Goal: Navigation & Orientation: Find specific page/section

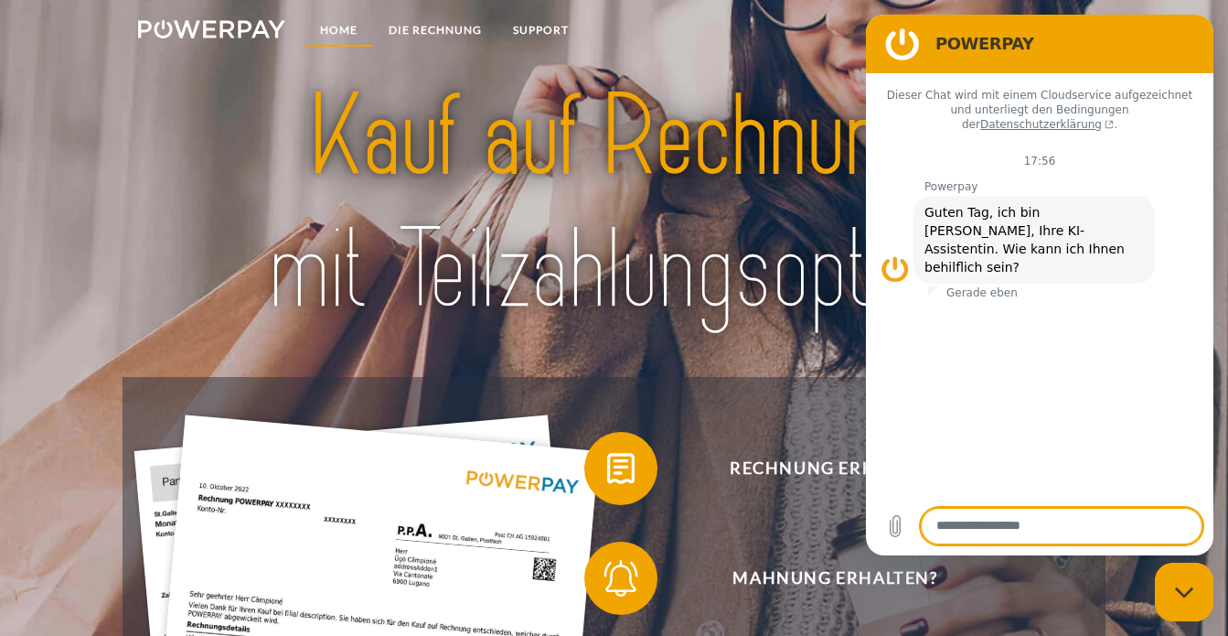
click at [343, 32] on link "Home" at bounding box center [339, 30] width 69 height 33
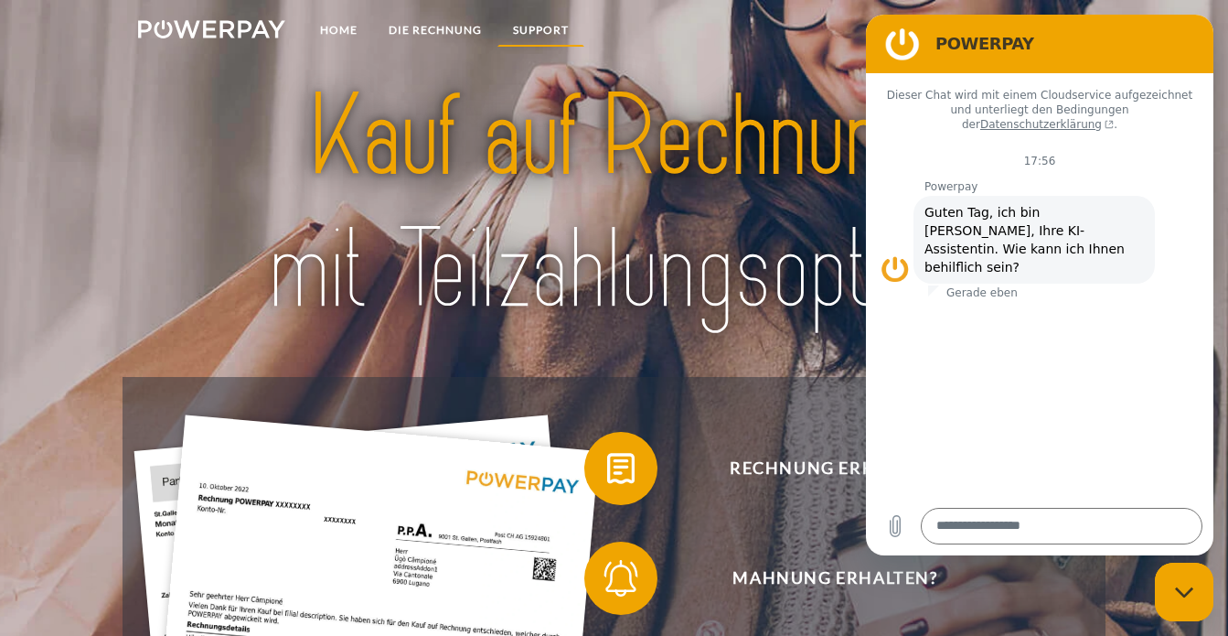
click at [533, 33] on link "SUPPORT" at bounding box center [541, 30] width 87 height 33
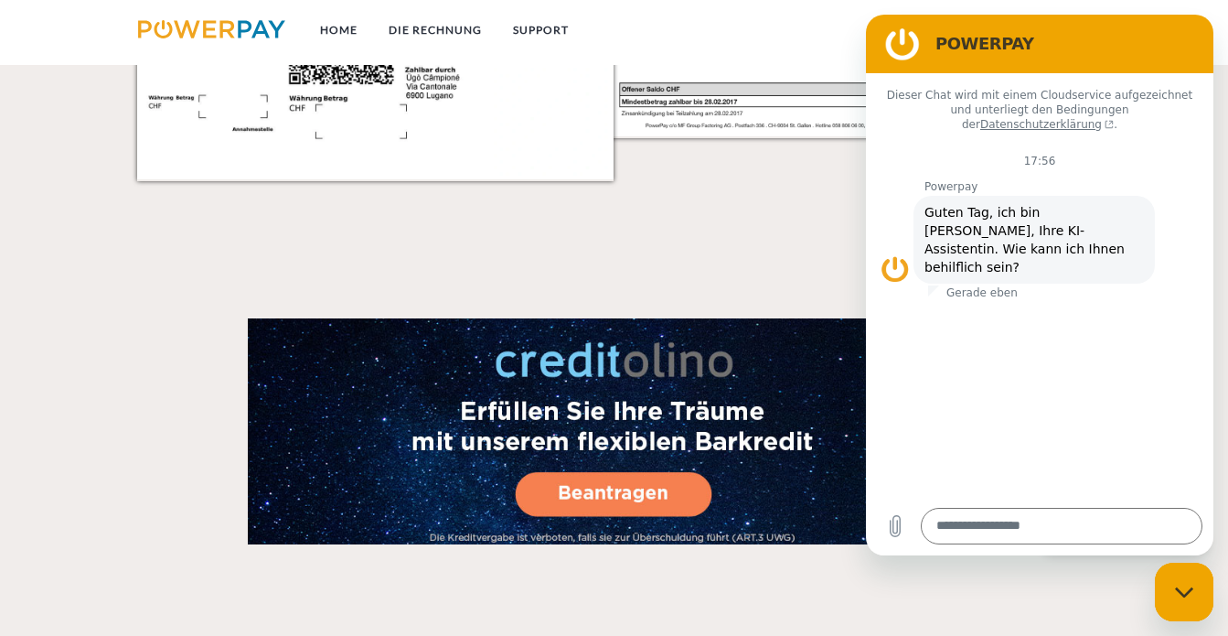
scroll to position [2983, 0]
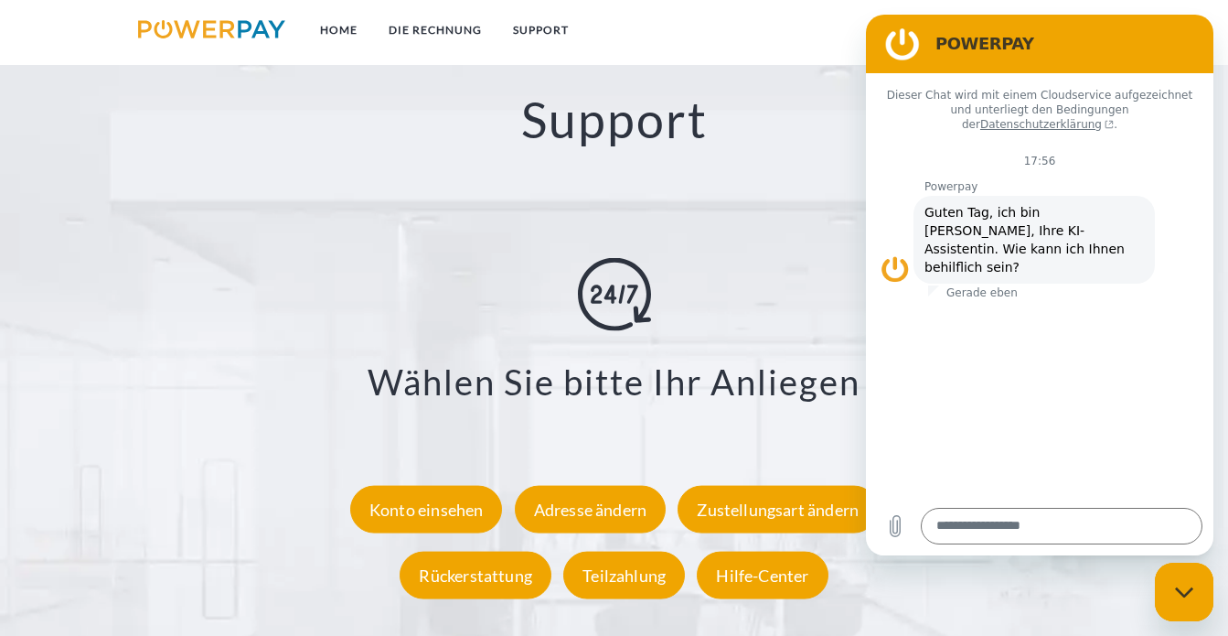
click at [1169, 584] on div "Messaging-Fenster schließen" at bounding box center [1184, 591] width 55 height 55
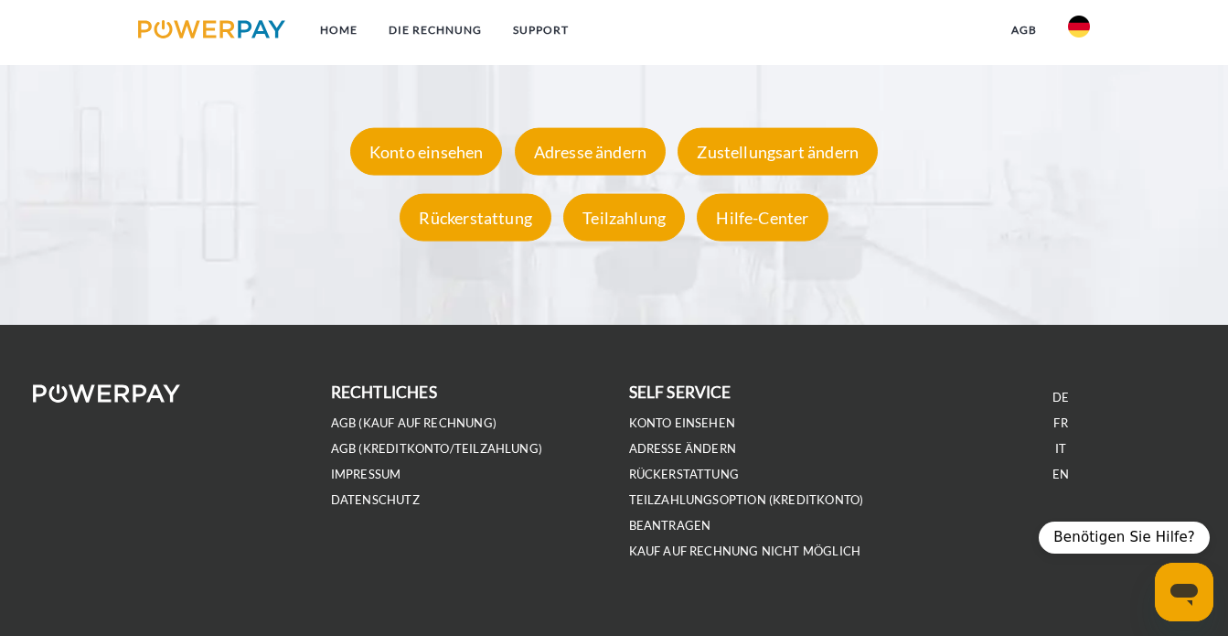
scroll to position [3372, 0]
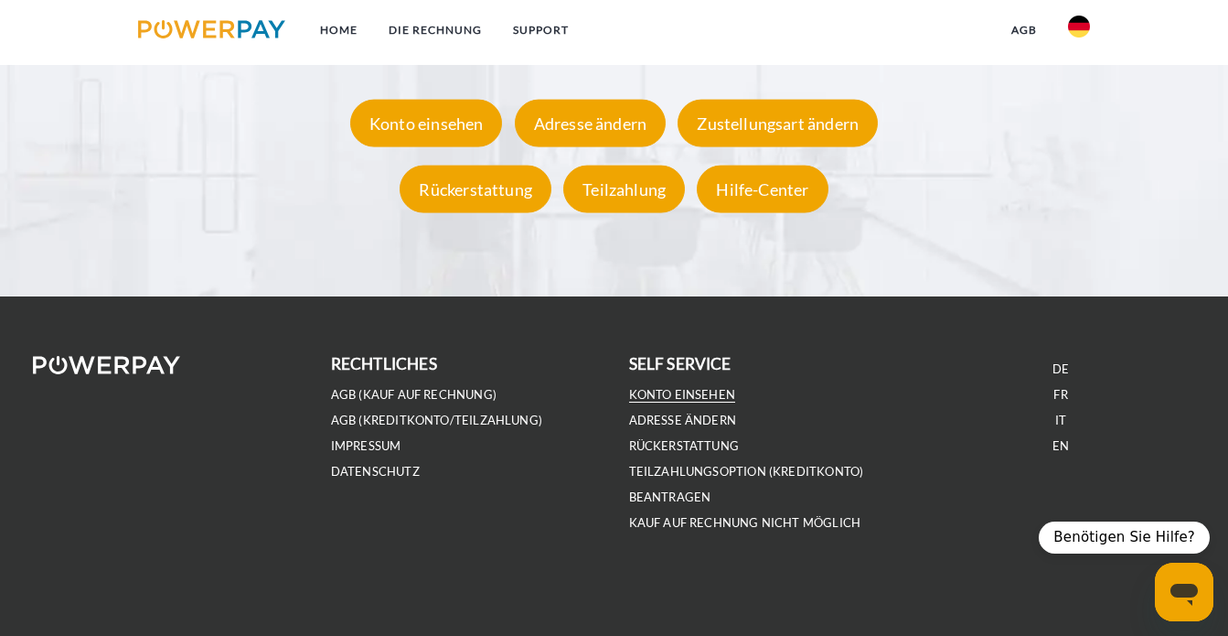
click at [664, 396] on link "Konto einsehen" at bounding box center [682, 395] width 107 height 16
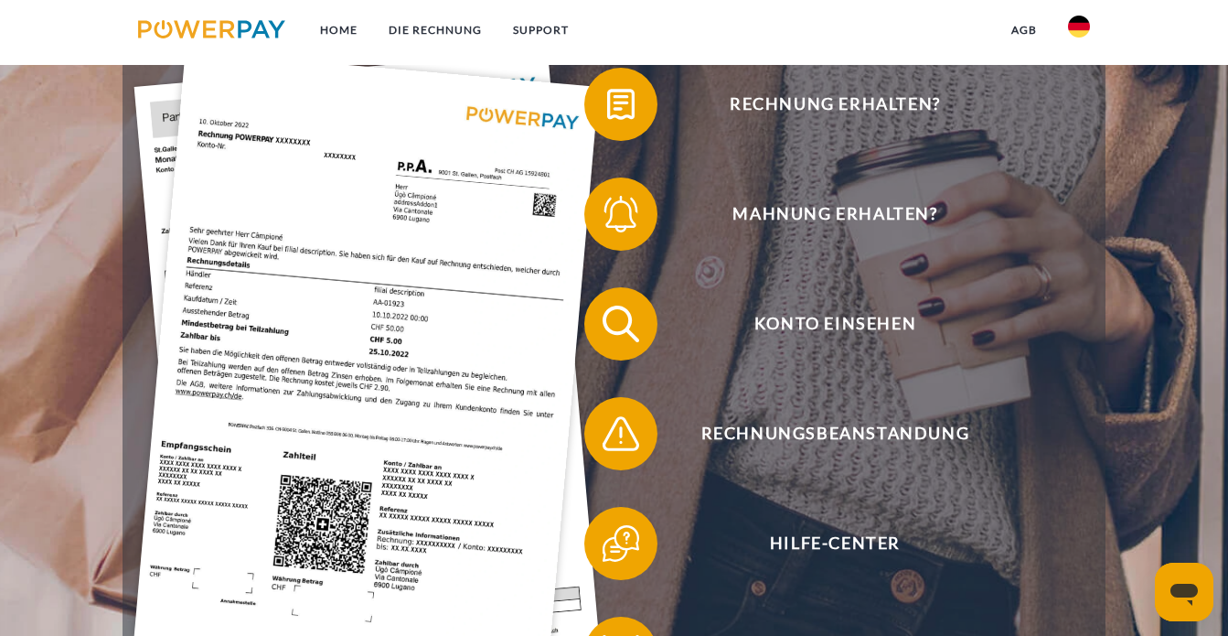
scroll to position [291, 0]
